Goal: Task Accomplishment & Management: Use online tool/utility

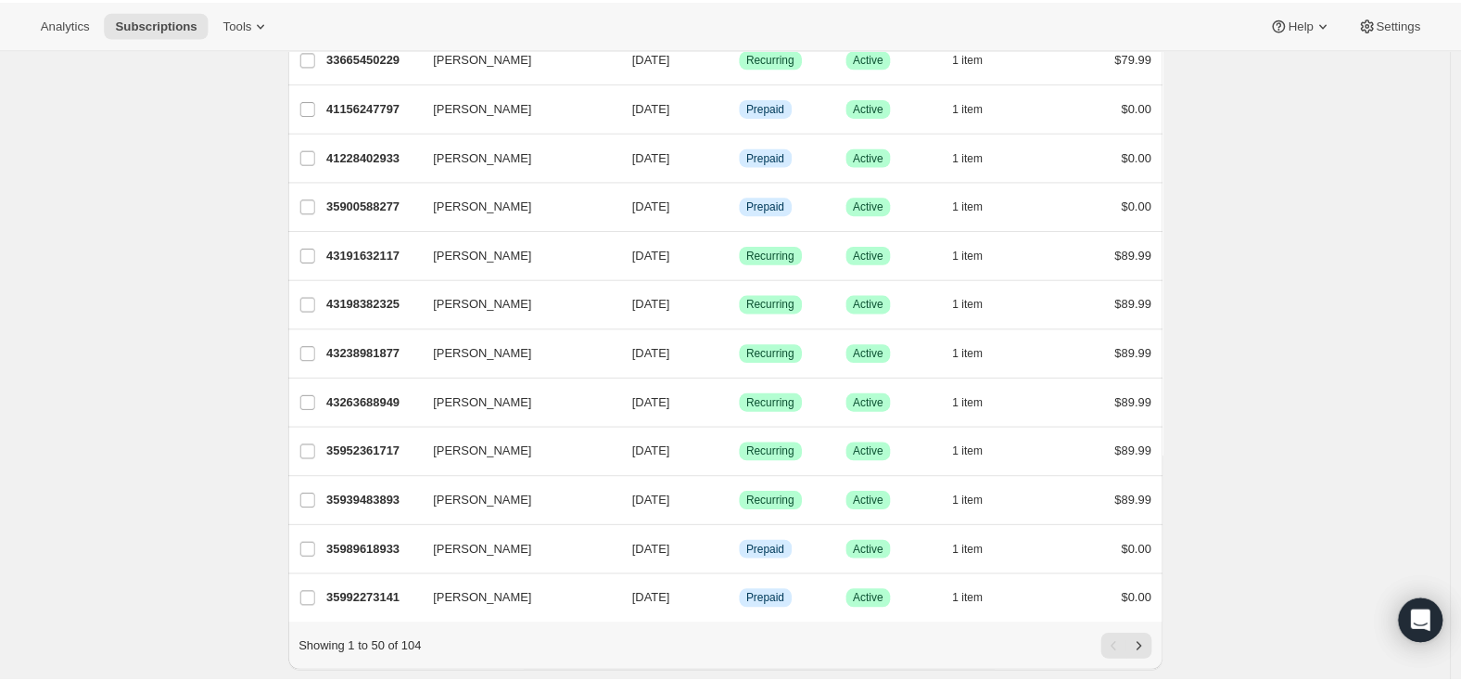
scroll to position [2096, 0]
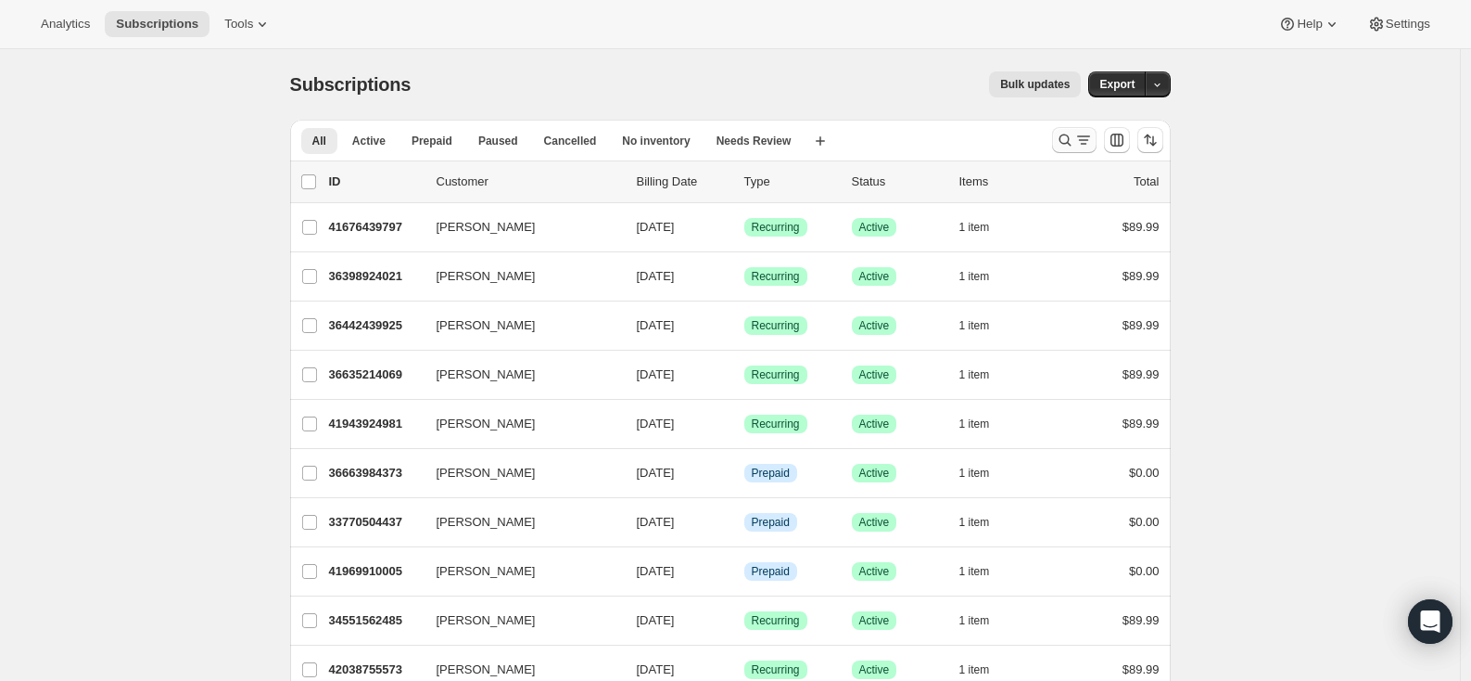
click at [1074, 141] on icon "Search and filter results" at bounding box center [1065, 140] width 19 height 19
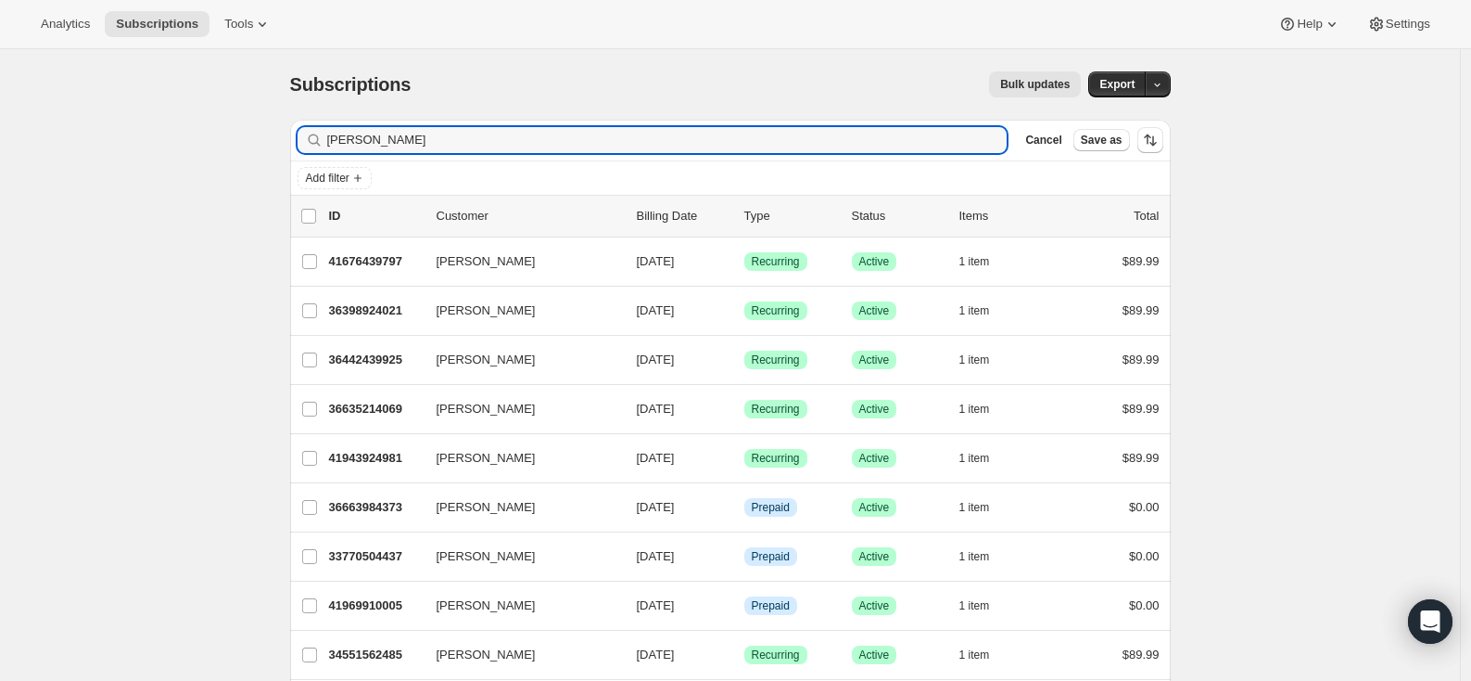
type input "[PERSON_NAME]"
